Goal: Task Accomplishment & Management: Manage account settings

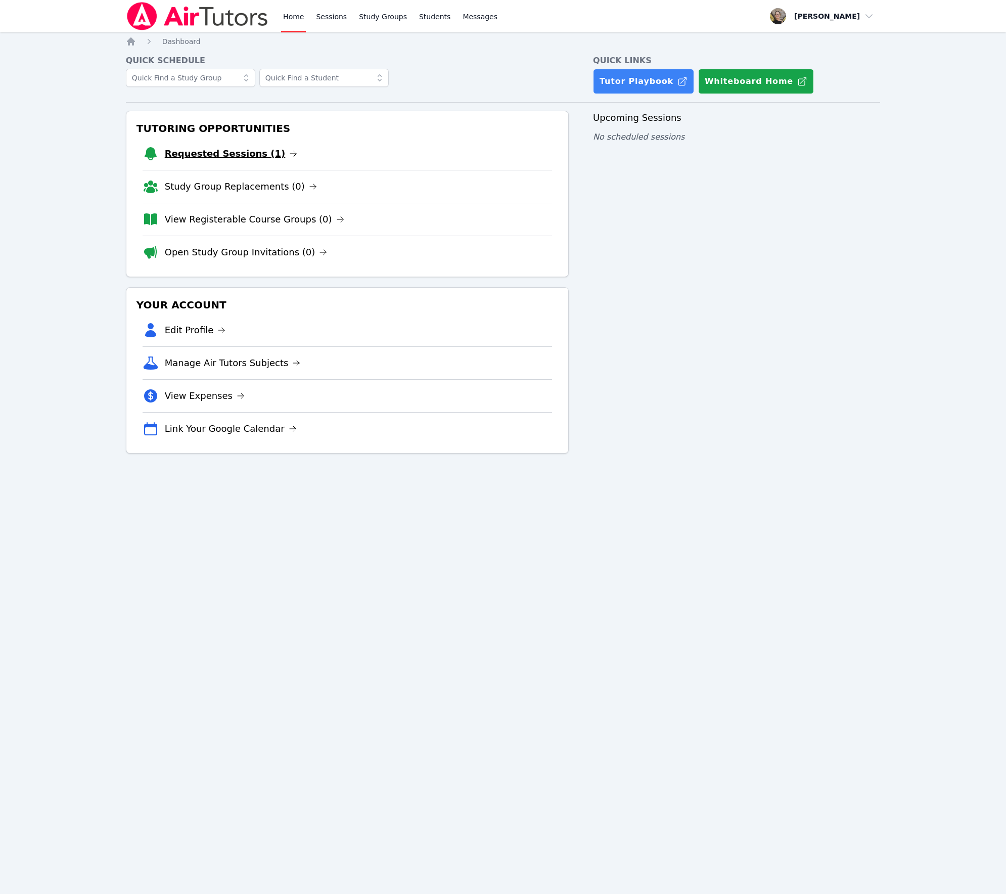
click at [209, 156] on link "Requested Sessions (1)" at bounding box center [231, 154] width 133 height 14
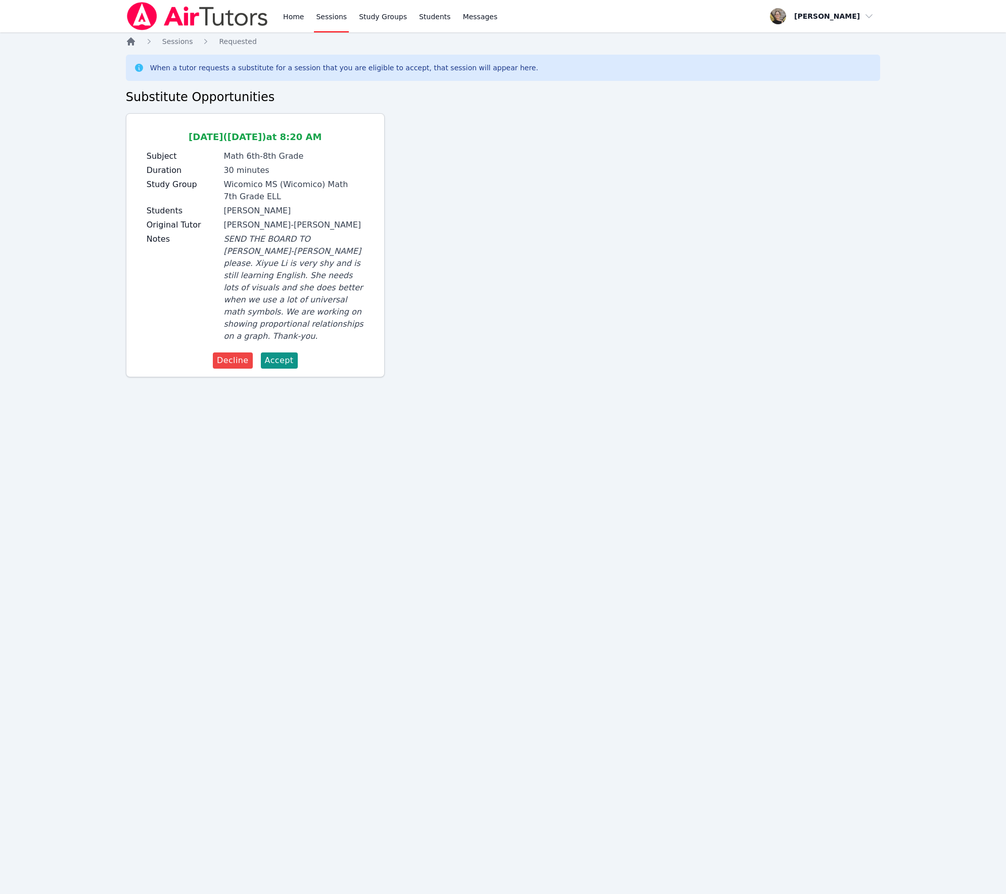
click at [135, 38] on icon "Breadcrumb" at bounding box center [131, 41] width 10 height 10
